Goal: Navigation & Orientation: Find specific page/section

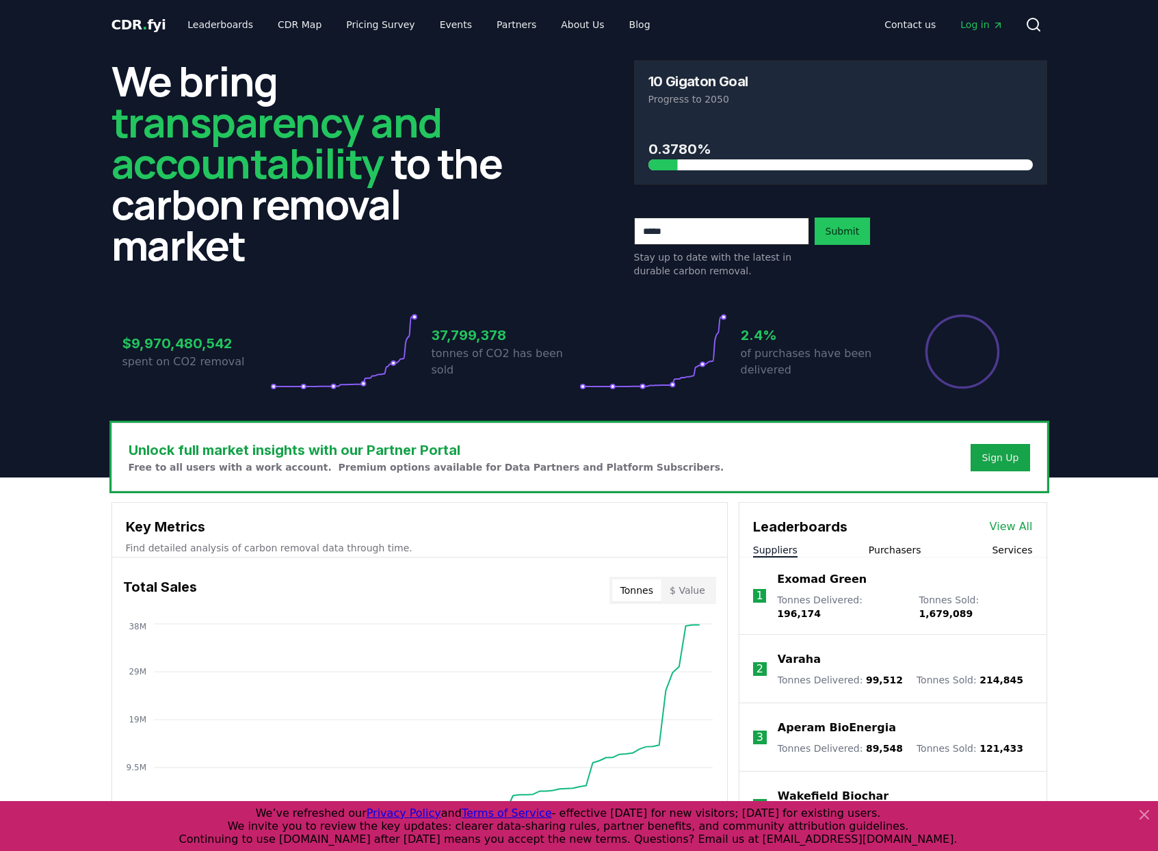
click at [224, 467] on p "Free to all users with a work account. Premium options available for Data Partn…" at bounding box center [427, 467] width 596 height 14
click at [213, 30] on link "Leaderboards" at bounding box center [220, 24] width 88 height 25
